Goal: Navigation & Orientation: Find specific page/section

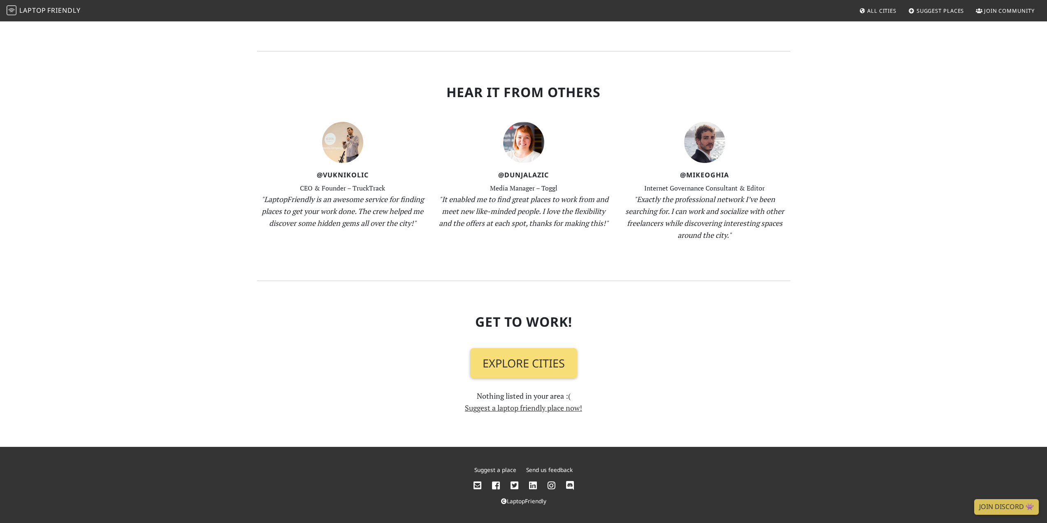
scroll to position [768, 0]
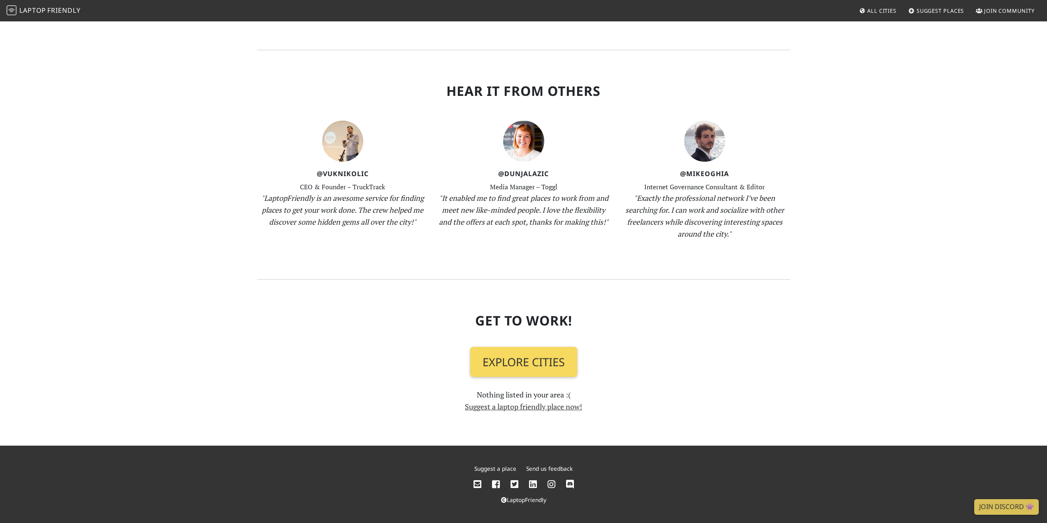
click at [525, 367] on link "Explore Cities" at bounding box center [523, 362] width 107 height 30
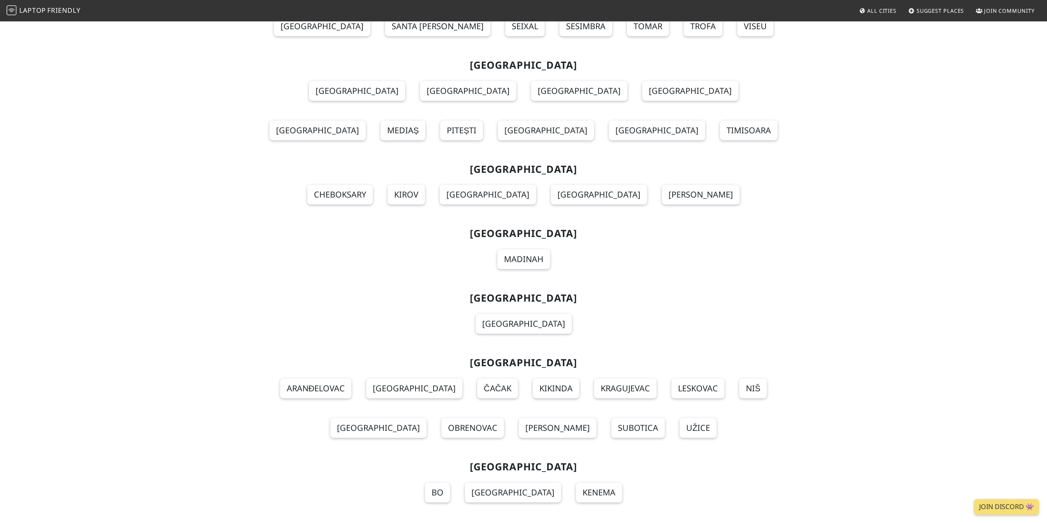
scroll to position [7488, 0]
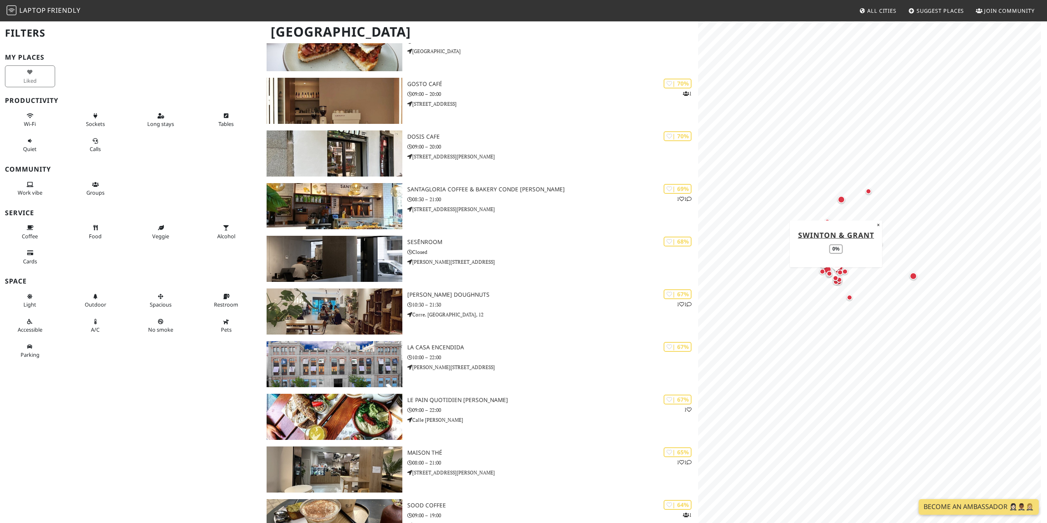
scroll to position [1210, 0]
